Goal: Check status: Check status

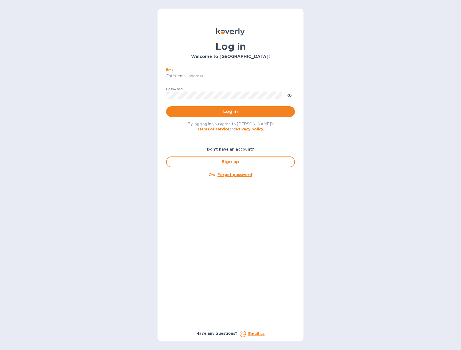
click at [212, 77] on input "Email" at bounding box center [230, 76] width 129 height 8
type input "[EMAIL_ADDRESS][DOMAIN_NAME]"
click at [166, 106] on button "Log in" at bounding box center [230, 111] width 129 height 11
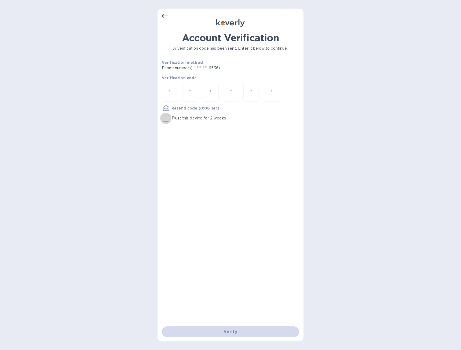
click at [169, 117] on input "Trust this device for 2 weeks" at bounding box center [165, 118] width 11 height 11
checkbox input "true"
click at [166, 92] on input "number" at bounding box center [169, 92] width 7 height 10
type input "5"
type input "8"
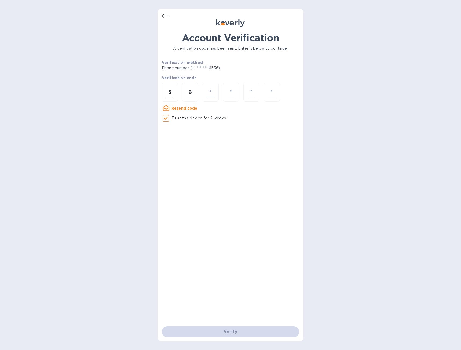
type input "1"
type input "4"
type input "6"
type input "0"
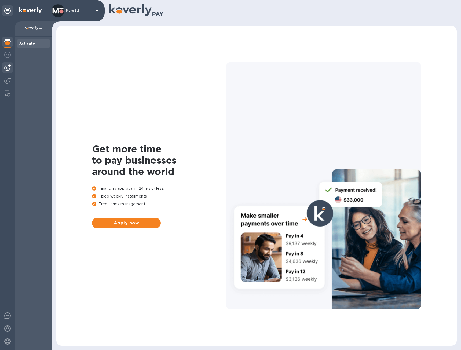
click at [8, 67] on img at bounding box center [7, 67] width 6 height 6
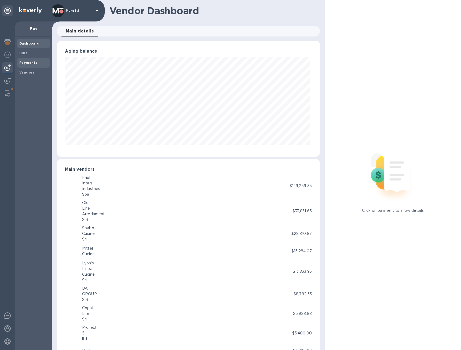
scroll to position [116, 261]
click at [32, 61] on b "Payments" at bounding box center [28, 63] width 18 height 4
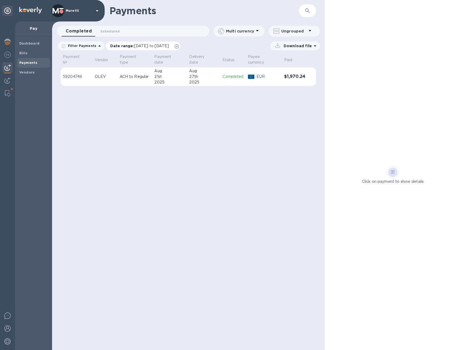
click at [179, 46] on icon at bounding box center [177, 46] width 4 height 4
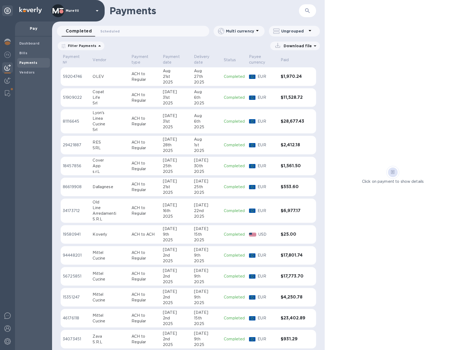
click at [144, 120] on p "ACH to Regular" at bounding box center [144, 121] width 27 height 11
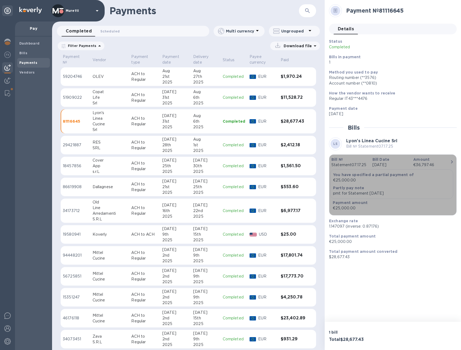
click at [370, 176] on b "You have specified a partial payment of" at bounding box center [373, 174] width 81 height 4
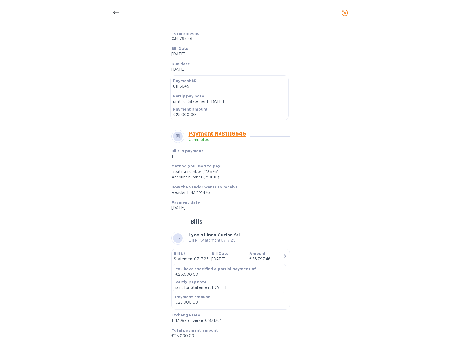
scroll to position [128, 0]
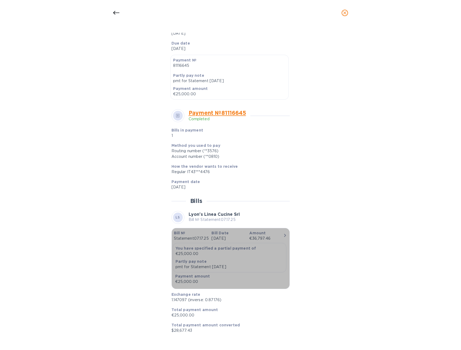
drag, startPoint x: 206, startPoint y: 253, endPoint x: 190, endPoint y: 253, distance: 16.1
click at [190, 253] on p "€25,000.00" at bounding box center [229, 254] width 108 height 6
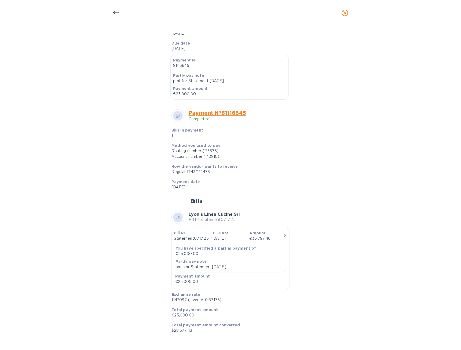
click at [153, 238] on div "Bill details [PERSON_NAME] Linea Cucine Srl Bill № Statement07.17.25 Unpaid Det…" at bounding box center [230, 185] width 255 height 304
drag, startPoint x: 196, startPoint y: 186, endPoint x: 169, endPoint y: 185, distance: 27.7
click at [169, 185] on div "Payment date [DATE]" at bounding box center [228, 184] width 118 height 15
click at [97, 51] on div "Bill details [PERSON_NAME] Linea Cucine Srl Bill № Statement07.17.25 Unpaid Det…" at bounding box center [230, 188] width 461 height 324
click at [114, 12] on icon at bounding box center [116, 13] width 6 height 6
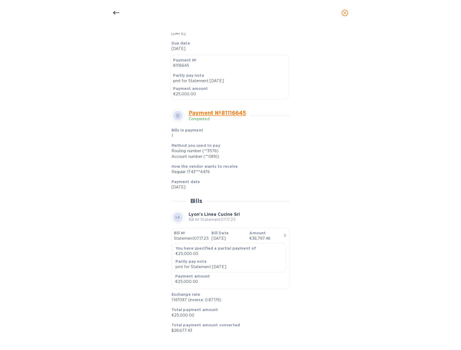
scroll to position [102, 0]
